Goal: Information Seeking & Learning: Learn about a topic

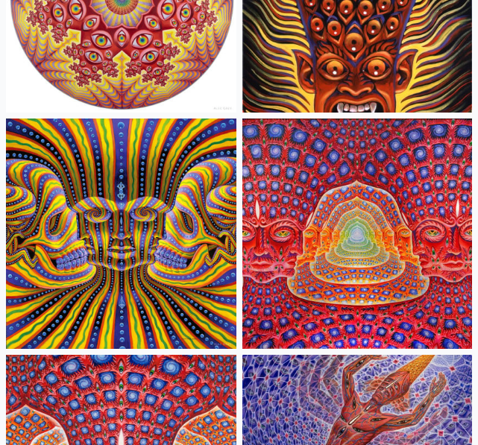
scroll to position [1452, 0]
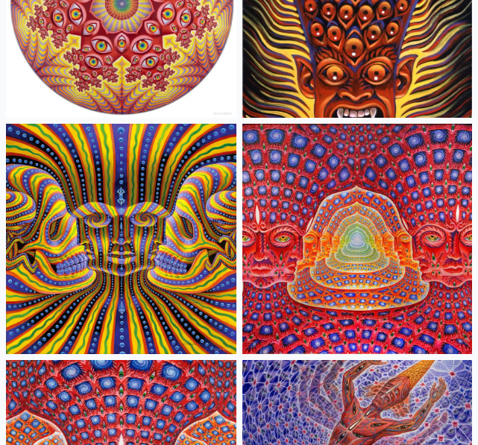
click at [316, 267] on img at bounding box center [357, 239] width 230 height 230
click at [296, 307] on img at bounding box center [357, 239] width 230 height 230
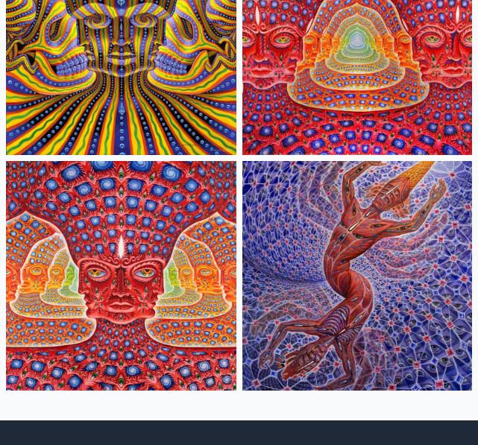
scroll to position [1652, 0]
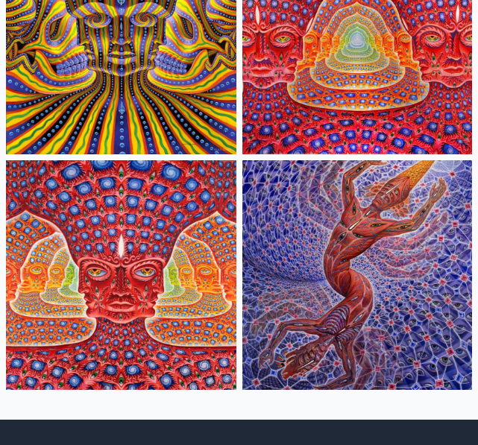
click at [158, 295] on img at bounding box center [121, 275] width 230 height 230
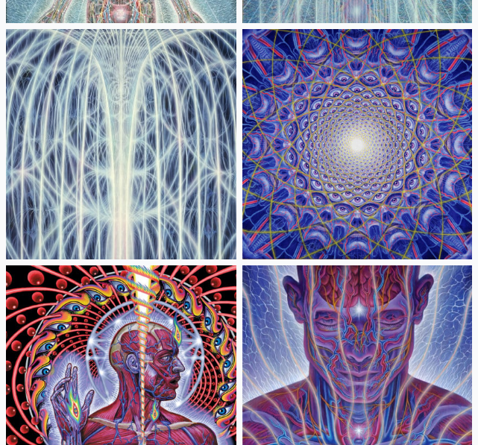
scroll to position [602, 0]
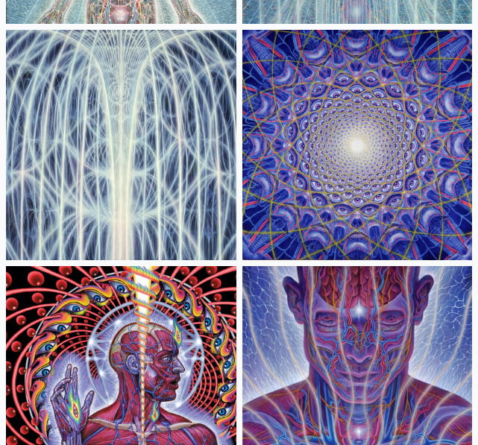
click at [355, 385] on img at bounding box center [357, 381] width 230 height 230
click at [291, 225] on img at bounding box center [357, 145] width 230 height 230
